Goal: Register for event/course

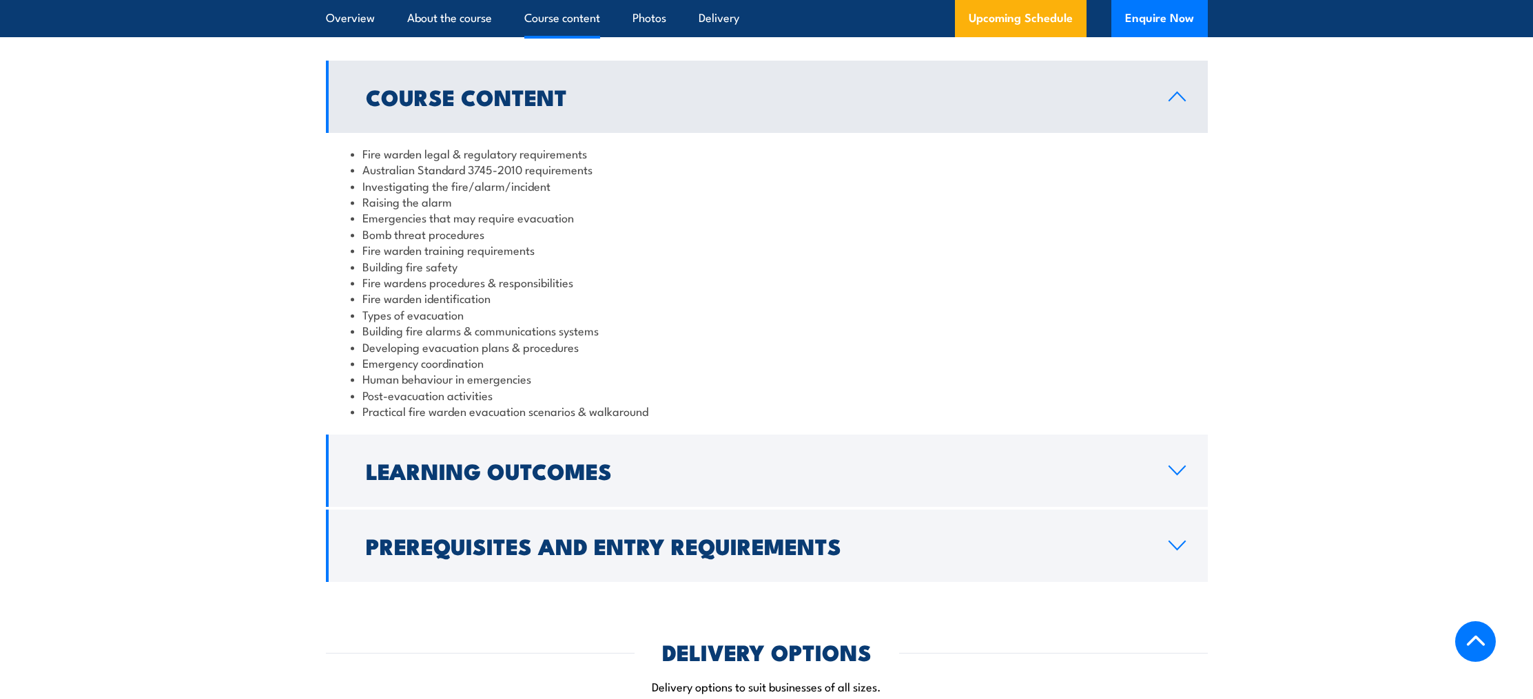
scroll to position [1338, 0]
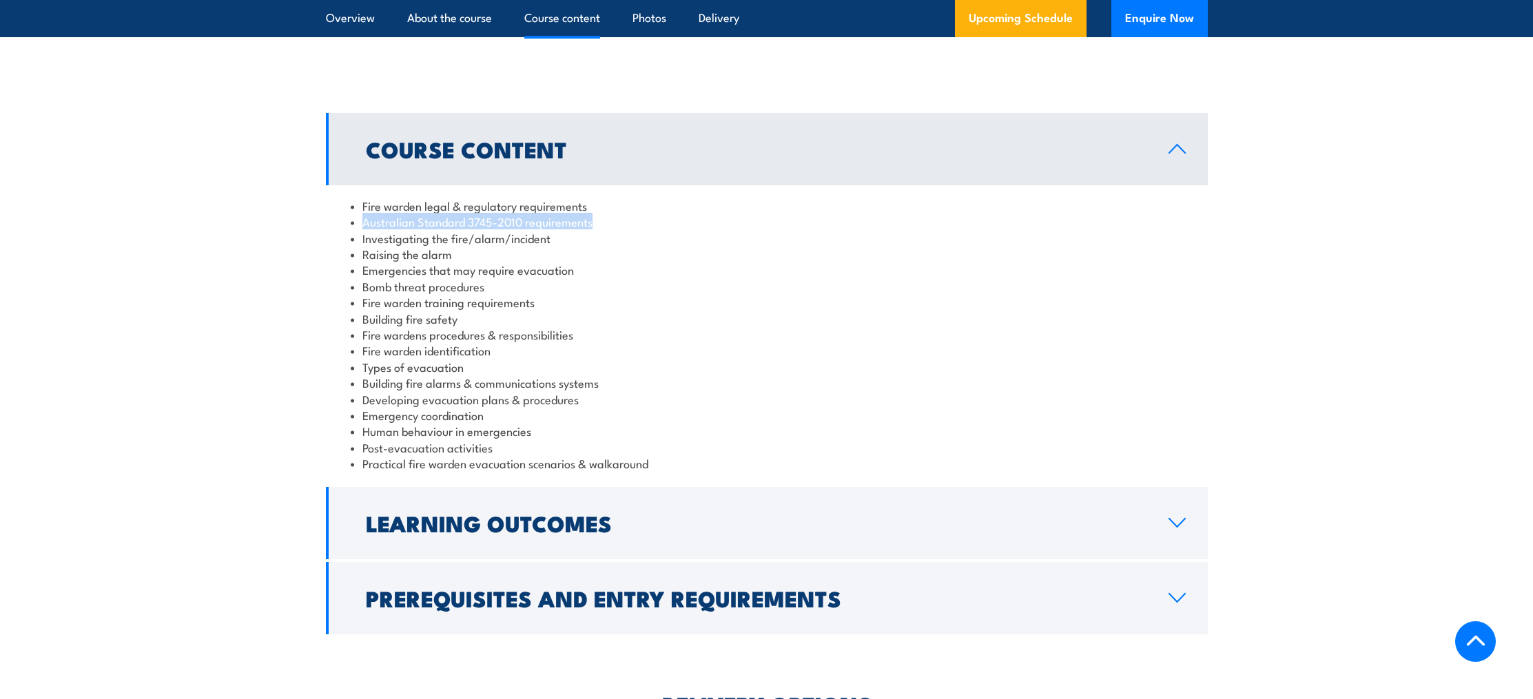
drag, startPoint x: 595, startPoint y: 225, endPoint x: 360, endPoint y: 220, distance: 235.0
click at [360, 220] on li "Australian Standard 3745-2010 requirements" at bounding box center [767, 222] width 832 height 16
copy li "Australian Standard 3745-2010 requirements"
click at [744, 273] on li "Emergencies that may require evacuation" at bounding box center [767, 270] width 832 height 16
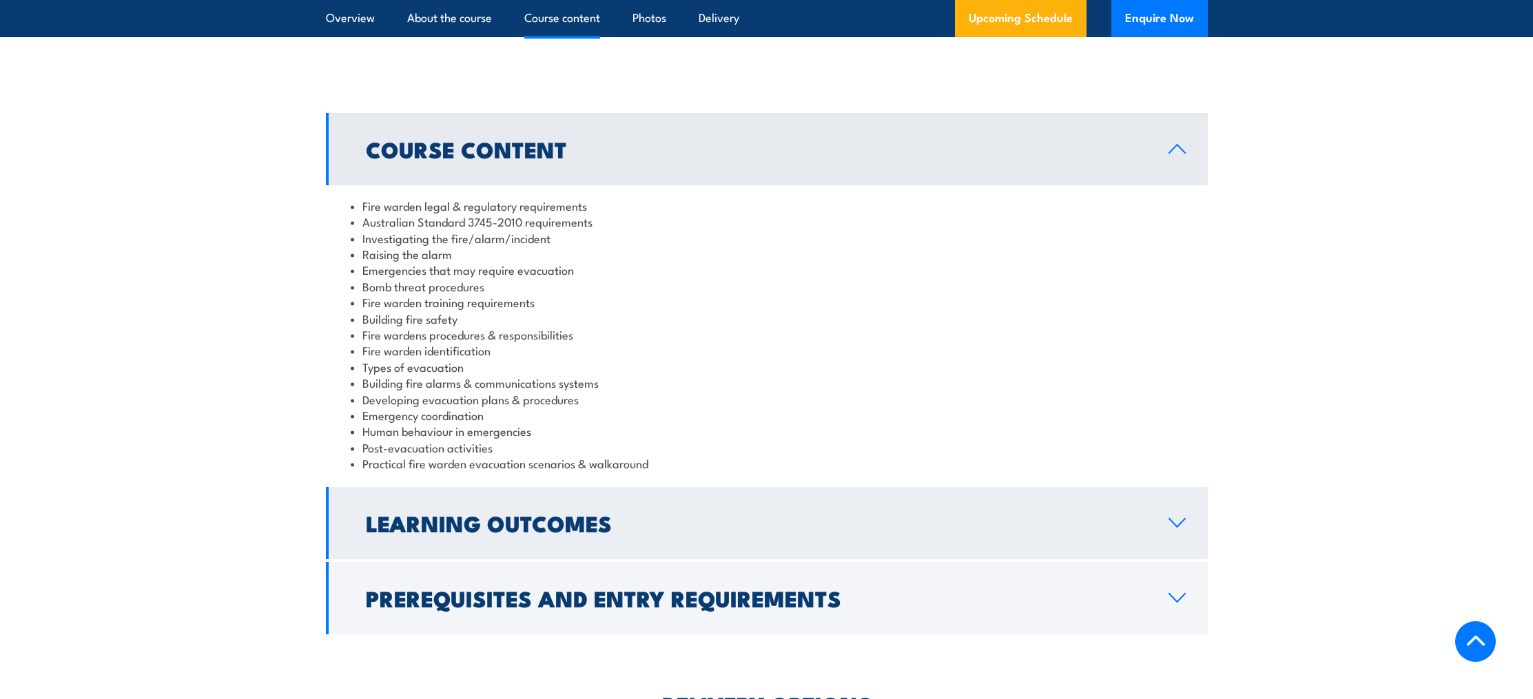
click at [1176, 518] on icon at bounding box center [1177, 523] width 19 height 11
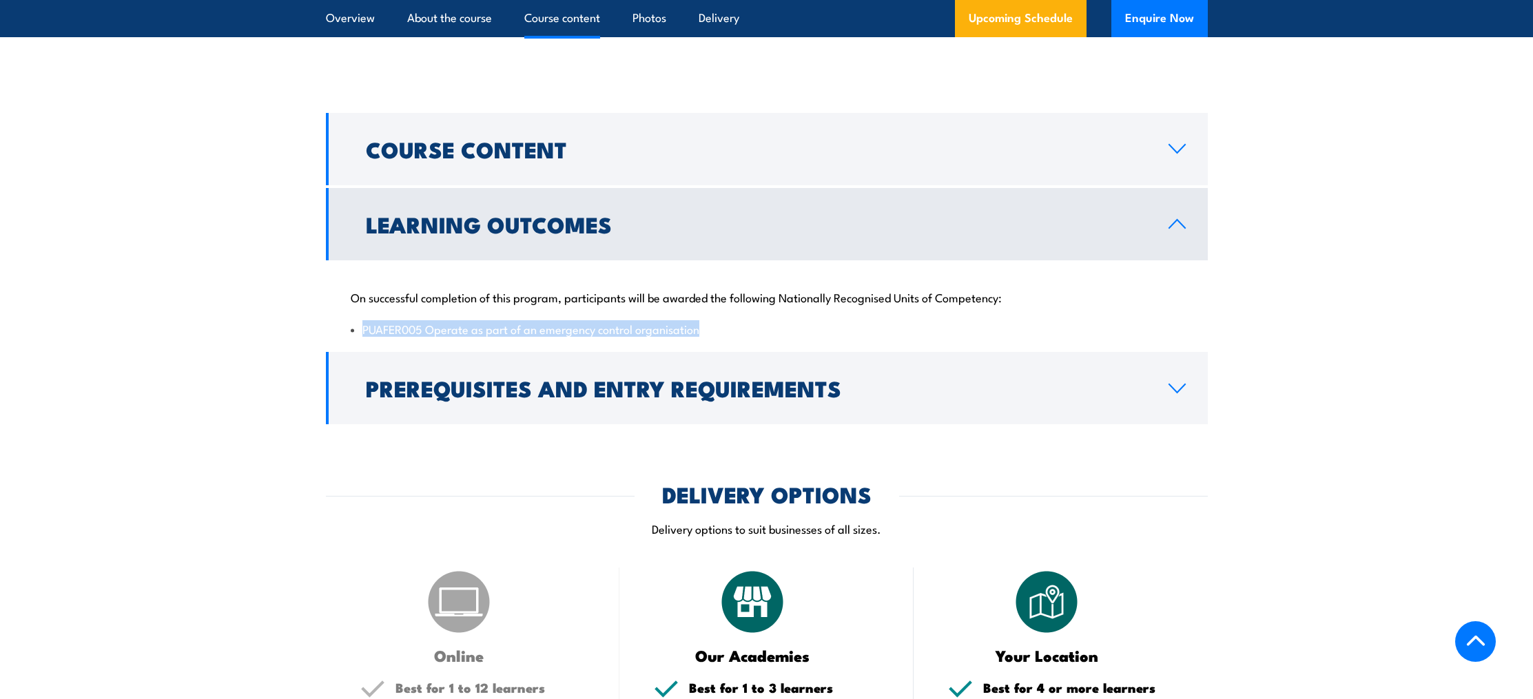
drag, startPoint x: 699, startPoint y: 330, endPoint x: 360, endPoint y: 331, distance: 338.4
click at [358, 331] on li "PUAFER005 Operate as part of an emergency control organisation" at bounding box center [767, 329] width 832 height 16
copy li "PUAFER005 Operate as part of an emergency control organisation"
click at [859, 311] on div "On successful completion of this program, participants will be awarded the foll…" at bounding box center [767, 304] width 882 height 89
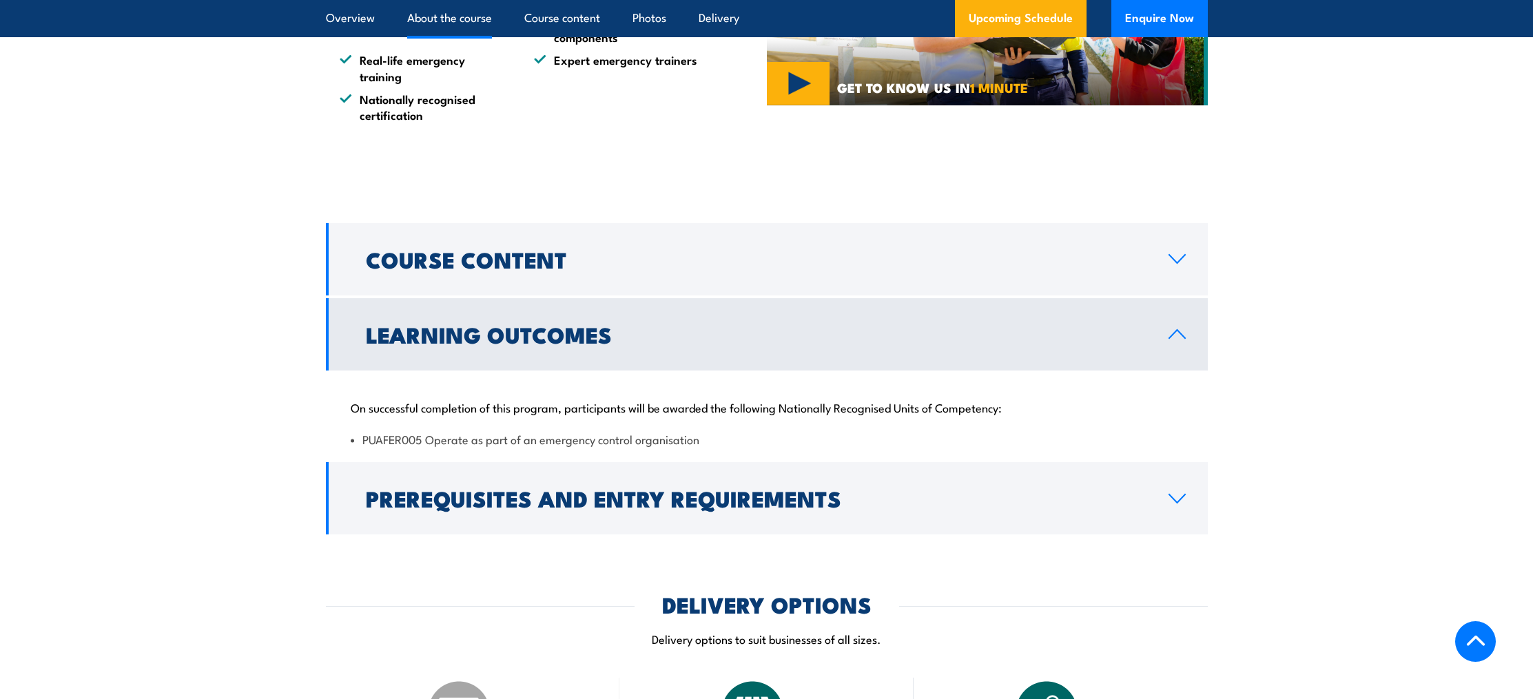
scroll to position [1209, 0]
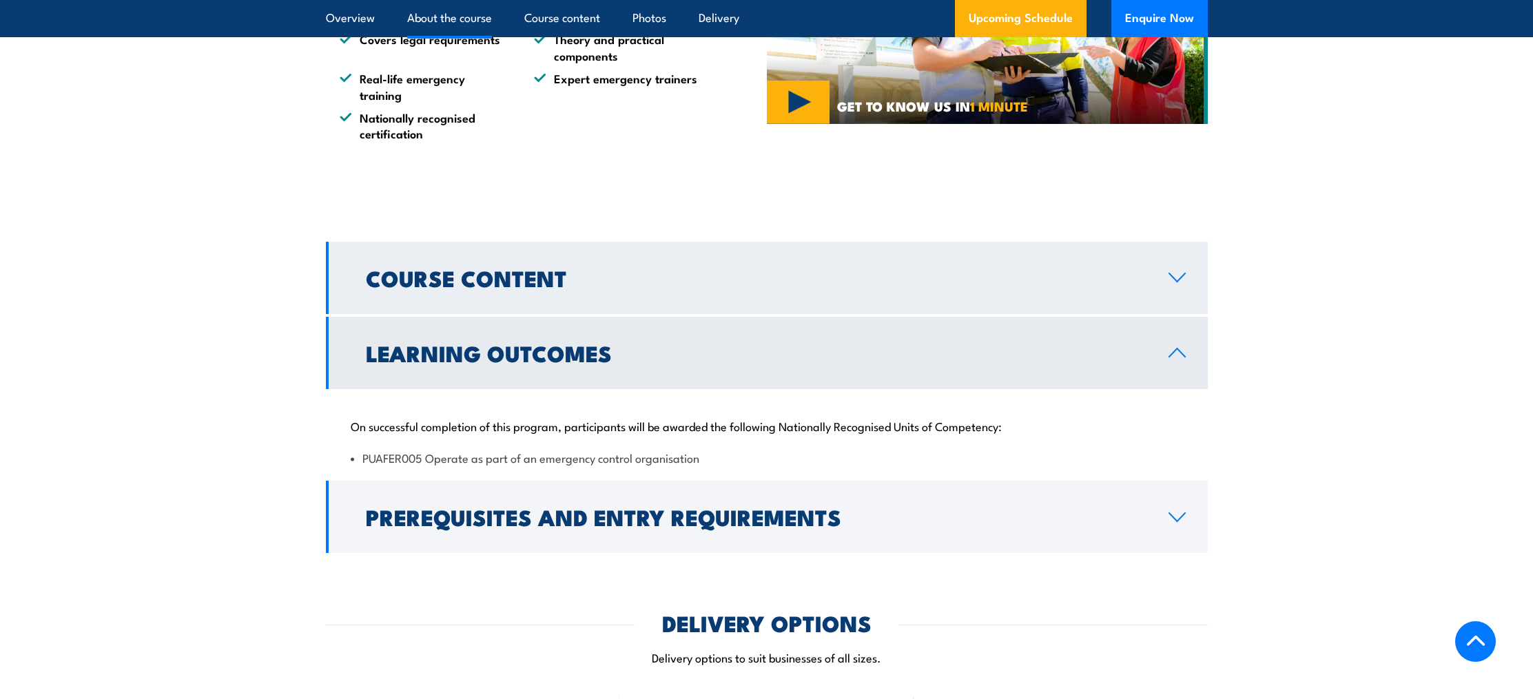
click at [1123, 296] on link "Course Content" at bounding box center [767, 278] width 882 height 72
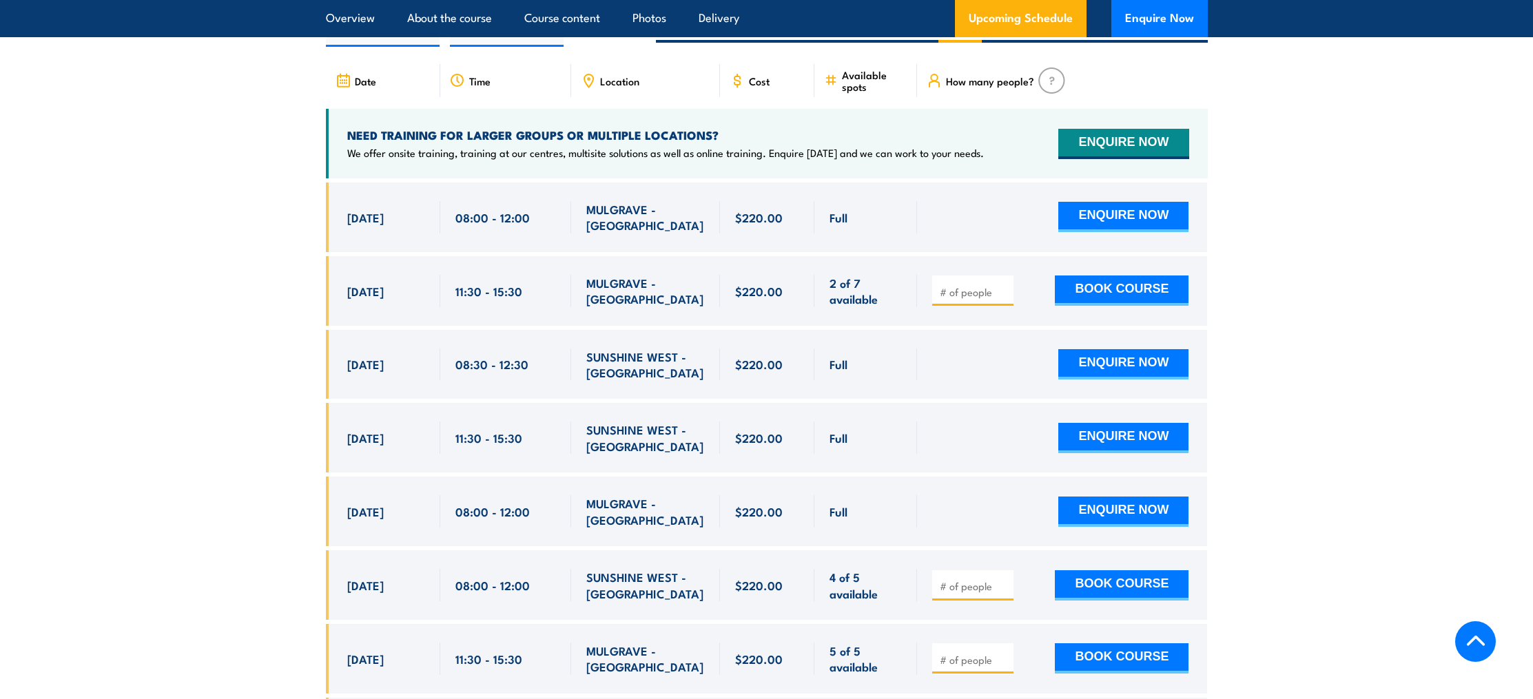
scroll to position [2450, 0]
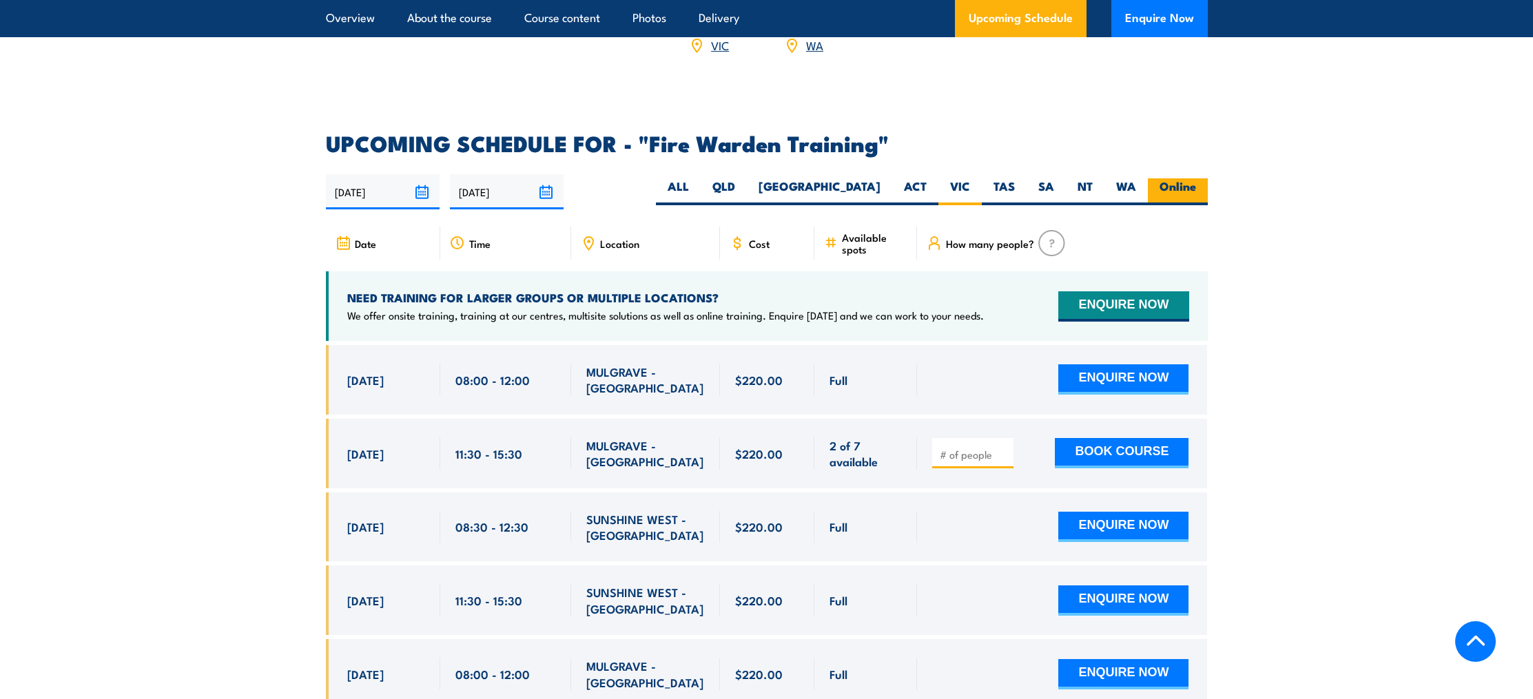
click at [1183, 178] on label "Online" at bounding box center [1178, 191] width 60 height 27
click at [1196, 178] on input "Online" at bounding box center [1200, 182] width 9 height 9
radio input "true"
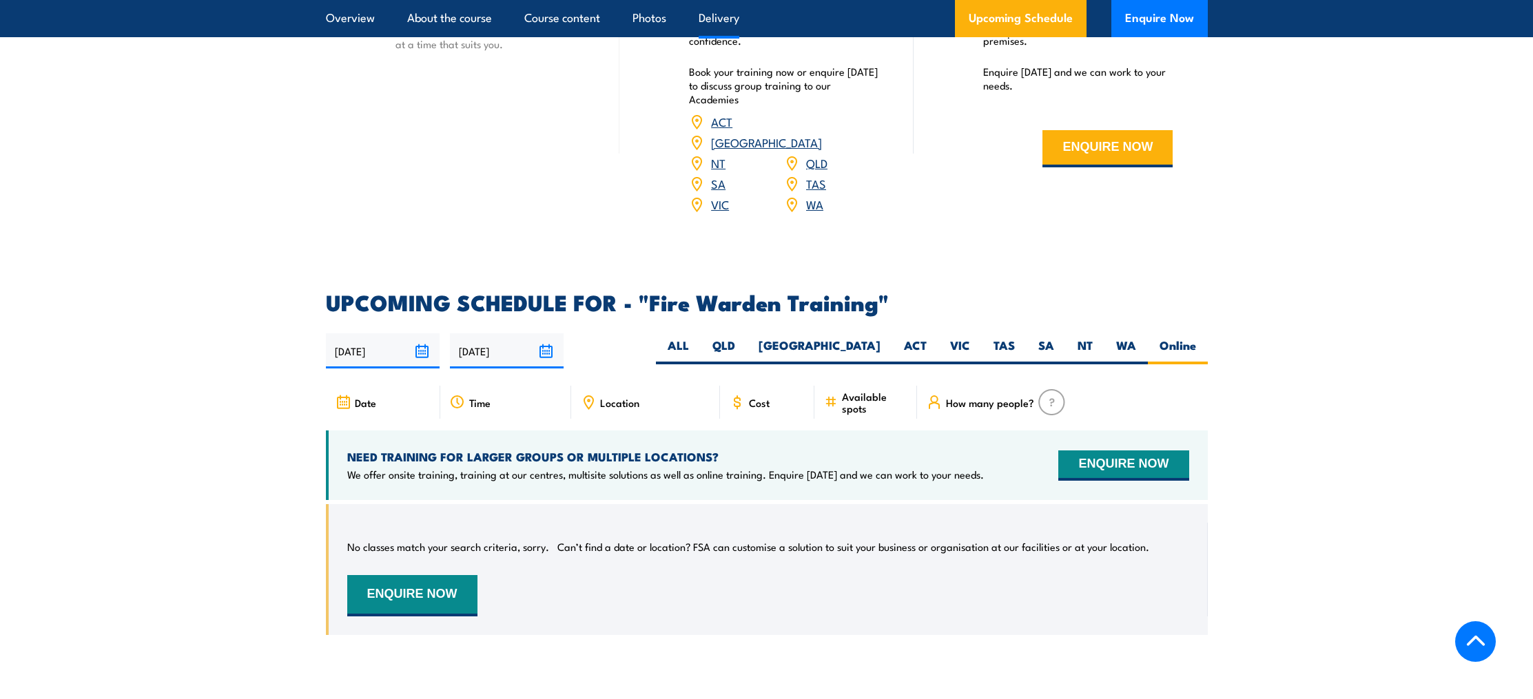
scroll to position [2291, 0]
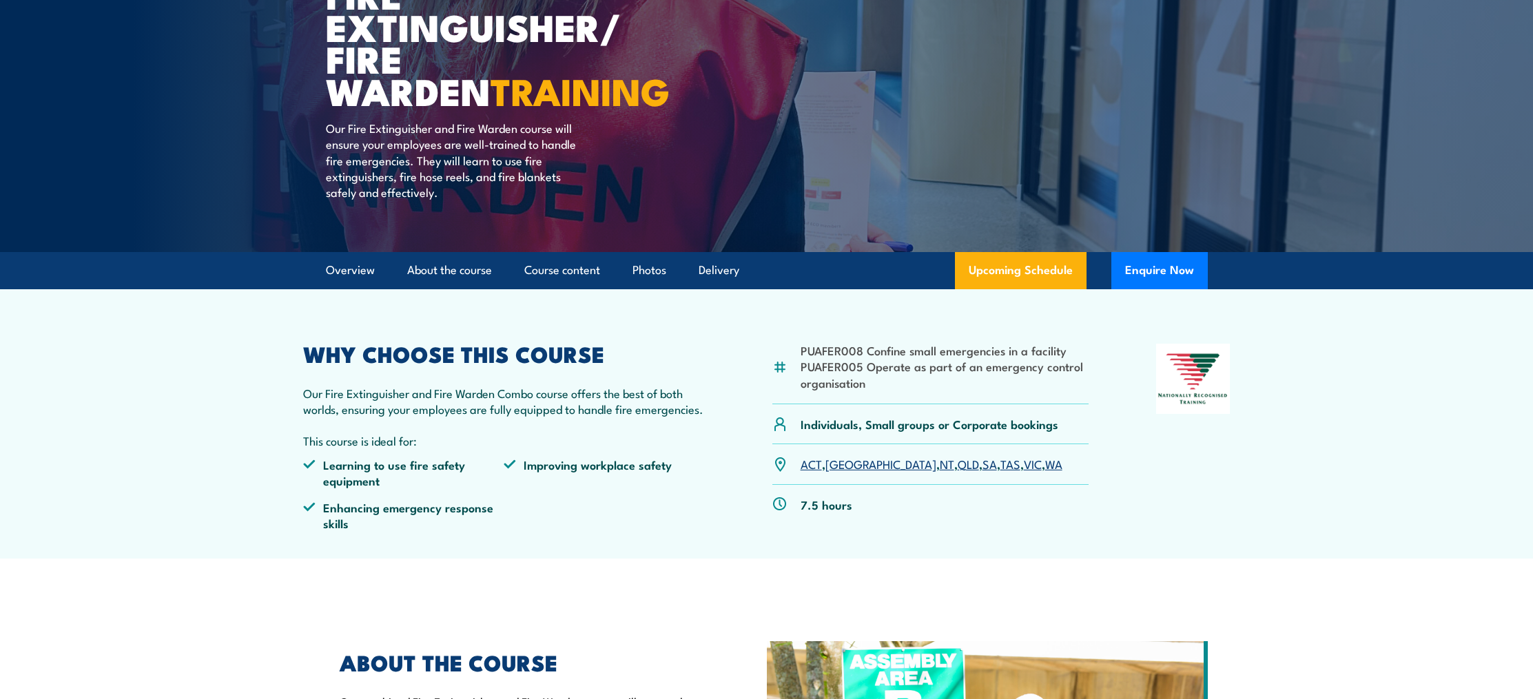
scroll to position [174, 0]
